Goal: Task Accomplishment & Management: Complete application form

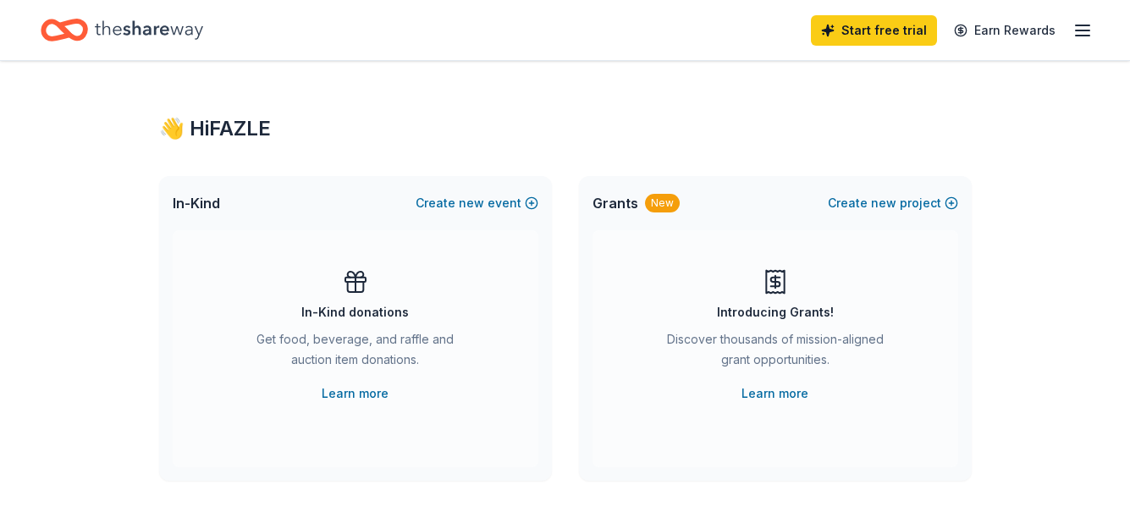
click at [359, 292] on icon at bounding box center [355, 287] width 16 height 10
click at [360, 291] on icon at bounding box center [355, 287] width 16 height 10
click at [357, 301] on div "In-Kind donations Get food, beverage, and raffle and auction item donations. Le…" at bounding box center [356, 335] width 298 height 135
click at [362, 350] on div "Get food, beverage, and raffle and auction item donations." at bounding box center [355, 352] width 230 height 47
drag, startPoint x: 355, startPoint y: 285, endPoint x: 385, endPoint y: 240, distance: 55.0
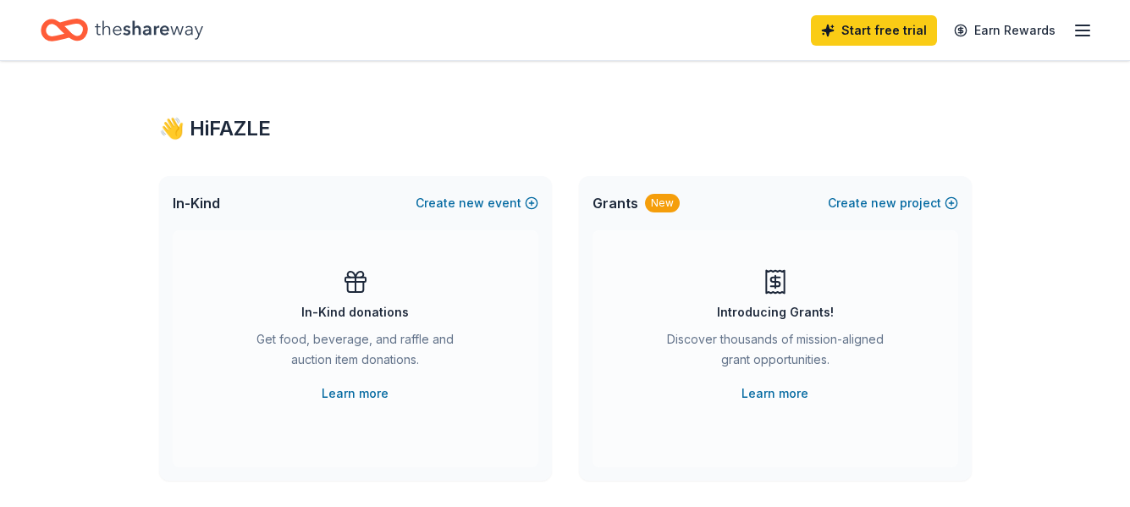
click at [356, 281] on icon at bounding box center [356, 285] width 0 height 14
click at [439, 204] on button "Create new event" at bounding box center [477, 203] width 123 height 20
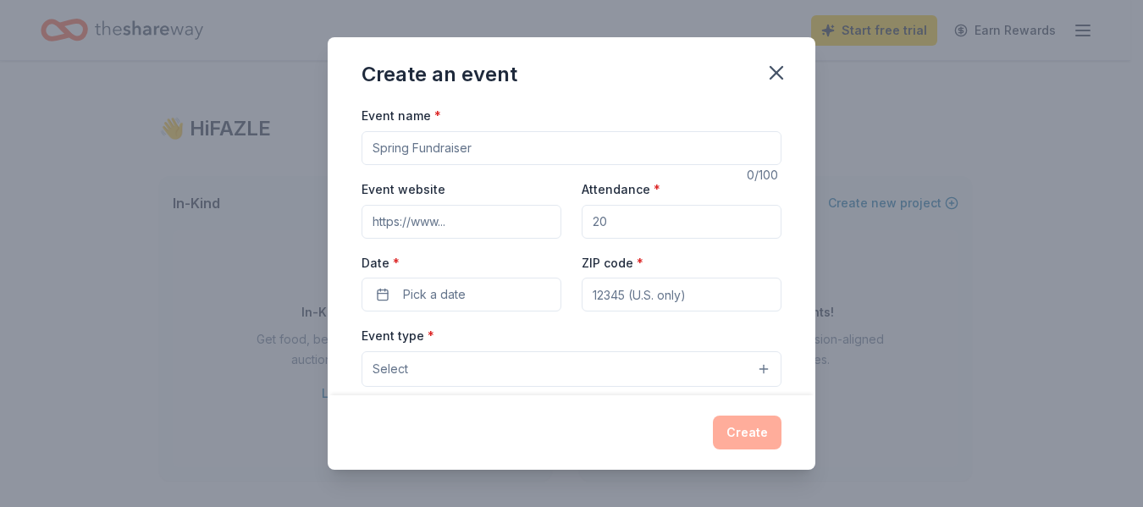
click at [414, 146] on input "Event name *" at bounding box center [572, 148] width 420 height 34
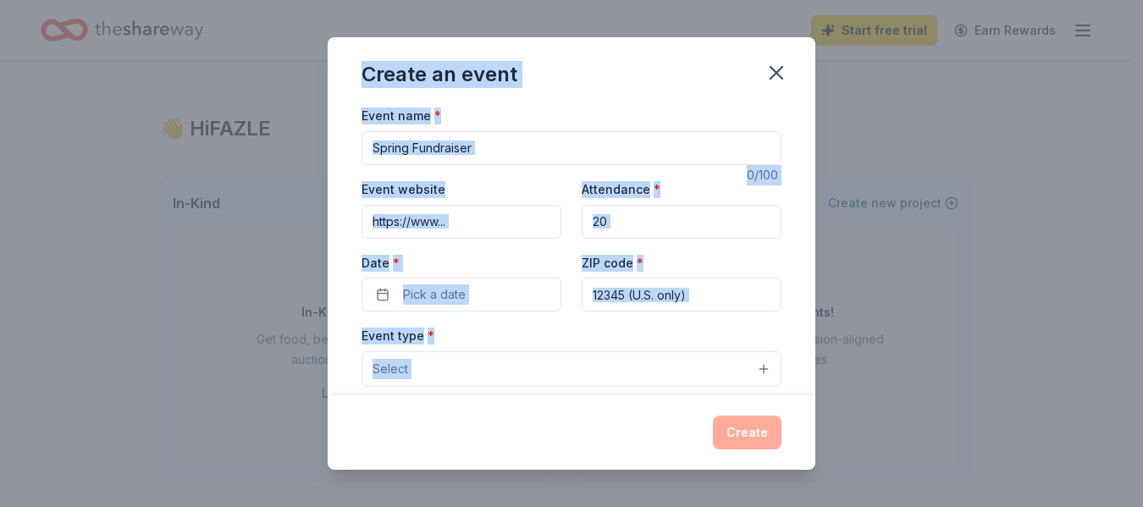
drag, startPoint x: 359, startPoint y: 65, endPoint x: 732, endPoint y: 403, distance: 503.6
click at [732, 403] on div "Create an event Event name * 0 /100 Event website Attendance * Date * Pick a da…" at bounding box center [572, 253] width 488 height 432
copy div "Create an event Event name * 0 /100 Event website Attendance * Date * Pick a da…"
